Goal: Task Accomplishment & Management: Manage account settings

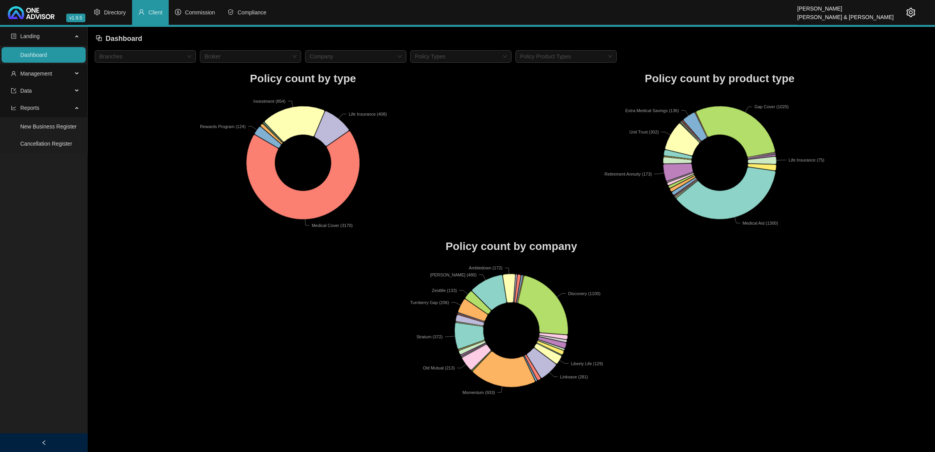
click at [914, 10] on icon "setting" at bounding box center [911, 12] width 9 height 9
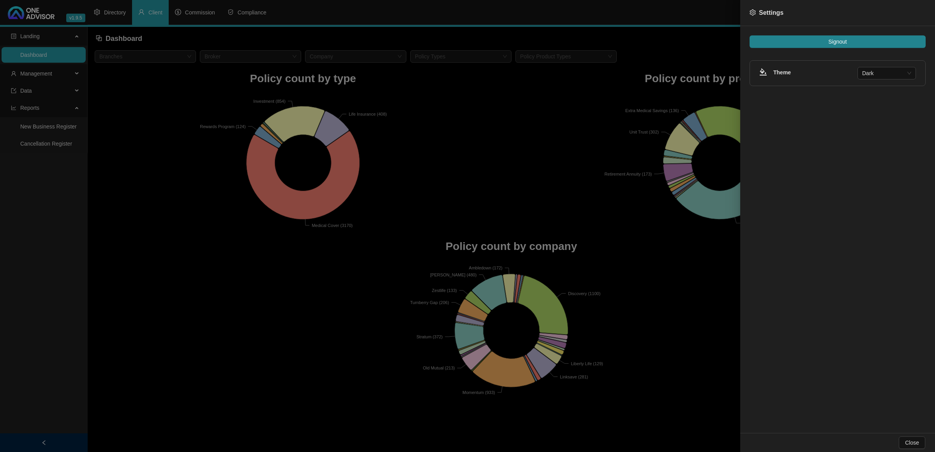
click at [453, 166] on div at bounding box center [467, 226] width 935 height 452
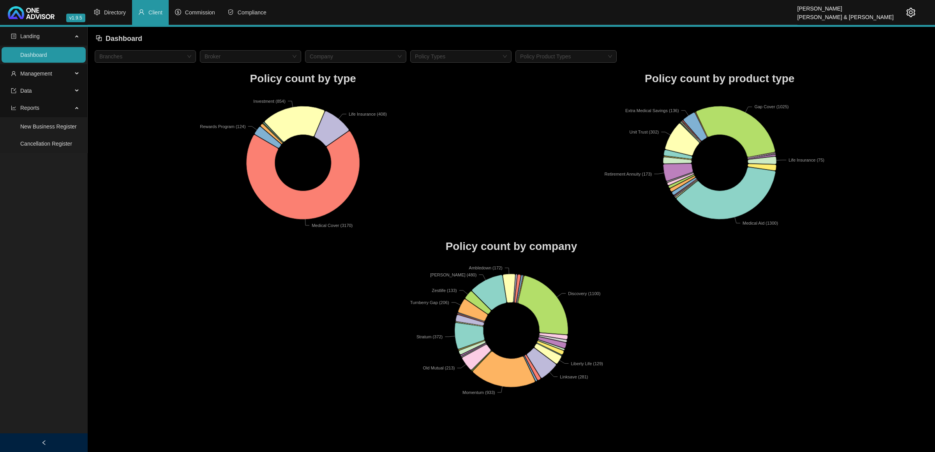
click at [528, 178] on rect at bounding box center [720, 163] width 417 height 136
click at [60, 76] on span "Management" at bounding box center [42, 74] width 62 height 16
click at [37, 92] on link "Clients" at bounding box center [28, 92] width 17 height 6
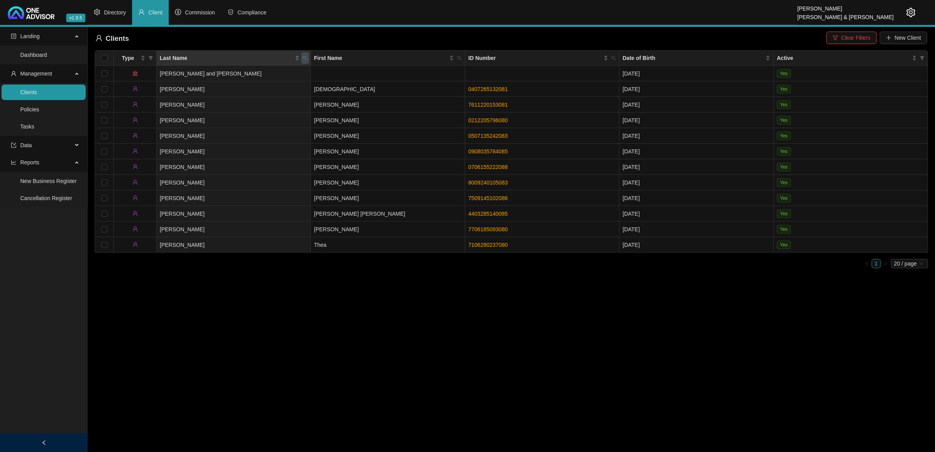
click at [302, 55] on span at bounding box center [305, 58] width 8 height 12
type input "van der mer"
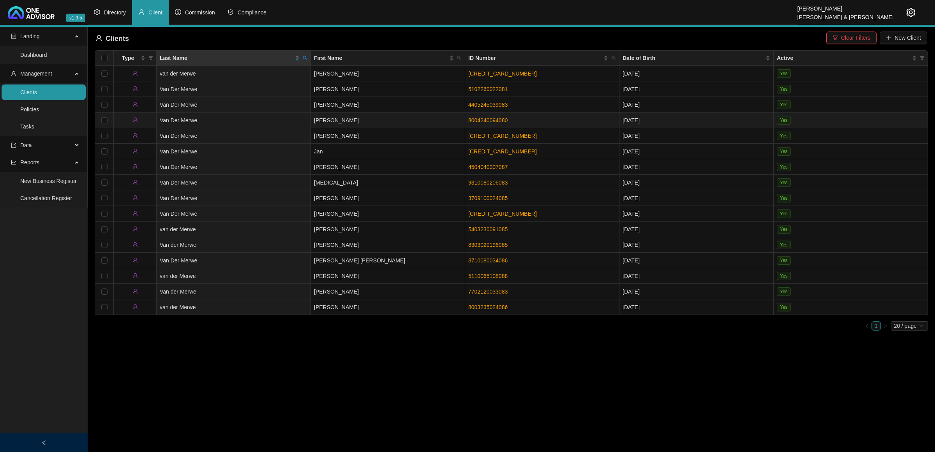
click at [271, 117] on td "Van Der Merwe" at bounding box center [234, 121] width 154 height 16
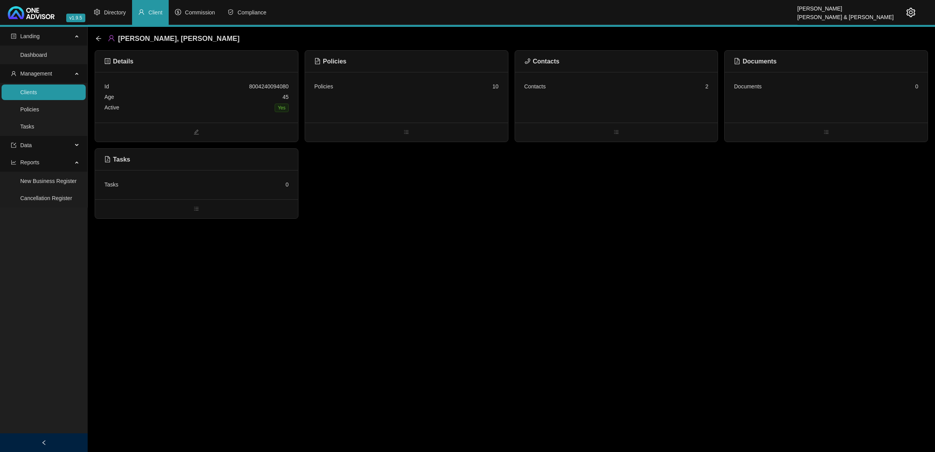
click at [662, 99] on div "Contacts 2" at bounding box center [616, 97] width 203 height 51
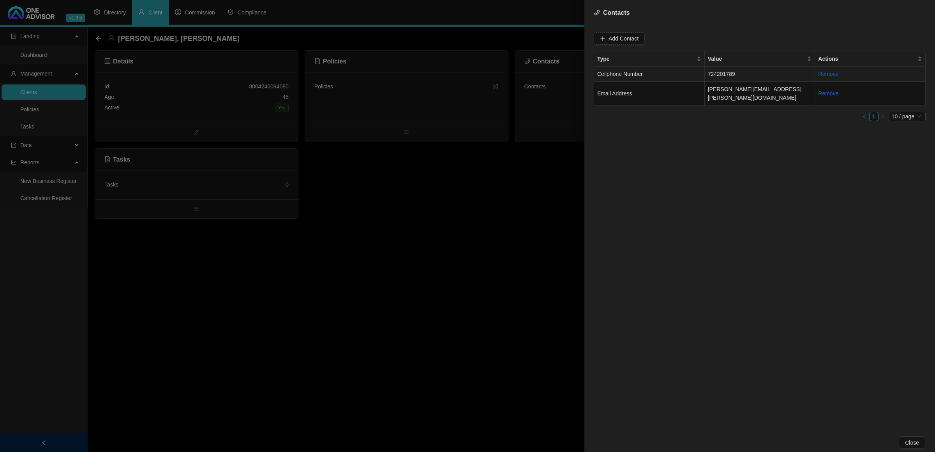
click at [697, 75] on td "Cellphone Number" at bounding box center [649, 74] width 111 height 15
click at [614, 38] on input "724201789" at bounding box center [652, 38] width 78 height 12
click at [725, 39] on span "Cellphone Number" at bounding box center [742, 39] width 49 height 12
type input "0724201789"
click at [726, 82] on div "Primary Cellphone Number" at bounding box center [735, 79] width 46 height 9
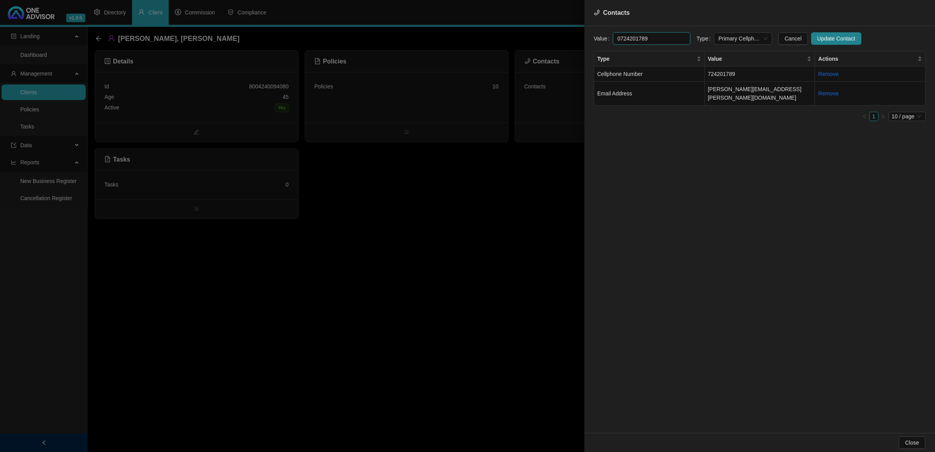
drag, startPoint x: 663, startPoint y: 39, endPoint x: 546, endPoint y: 41, distance: 117.3
click at [546, 41] on div "Contacts Value [PHONE_NUMBER] Type Primary Cellphone Number Cancel Update Conta…" at bounding box center [467, 226] width 935 height 452
click at [838, 38] on span "Update Contact" at bounding box center [836, 38] width 38 height 9
click at [639, 86] on td "Email Address" at bounding box center [649, 94] width 111 height 24
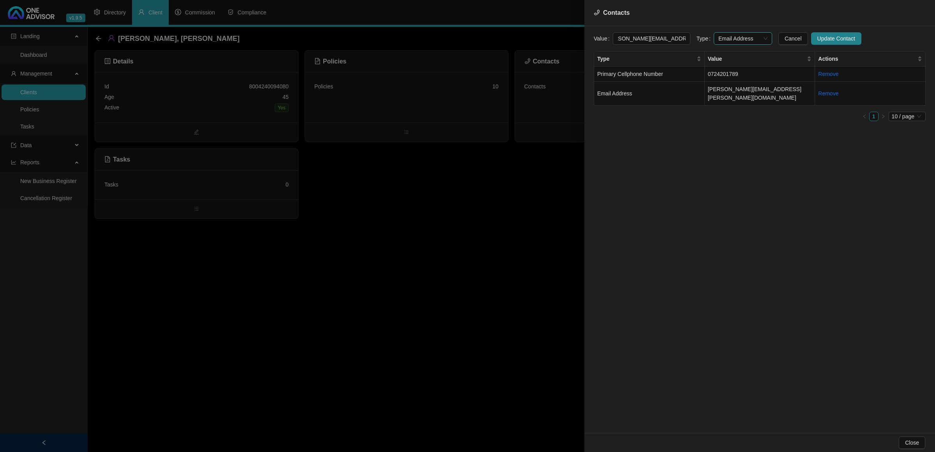
click at [726, 37] on span "Email Address" at bounding box center [742, 39] width 49 height 12
click at [717, 89] on div "Primary Email Address" at bounding box center [735, 91] width 46 height 9
click at [822, 36] on span "Update Contact" at bounding box center [836, 38] width 38 height 9
click at [490, 268] on div at bounding box center [467, 226] width 935 height 452
